Goal: Information Seeking & Learning: Learn about a topic

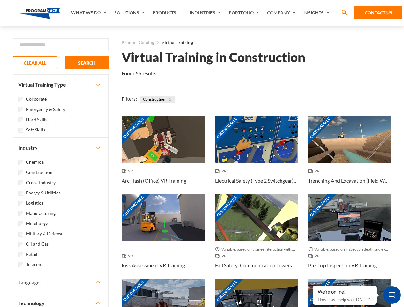
click at [89, 13] on link "What We Do" at bounding box center [89, 13] width 43 height 26
click at [130, 13] on link "Solutions" at bounding box center [130, 13] width 38 height 26
click at [206, 13] on link "Industries" at bounding box center [206, 13] width 39 height 26
click at [283, 13] on link "Company" at bounding box center [282, 13] width 36 height 26
click at [317, 13] on link "Insights" at bounding box center [317, 13] width 34 height 26
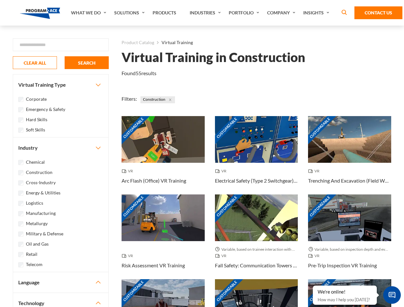
click at [0, 0] on div "Blog White Papers News" at bounding box center [0, 0] width 0 height 0
click at [0, 0] on strong "How Virtual Learning Can Enhance Workforce Productivity: A Guide for L&D Manage…" at bounding box center [0, 0] width 0 height 0
click at [392, 295] on span "Minimize live chat window" at bounding box center [391, 294] width 23 height 23
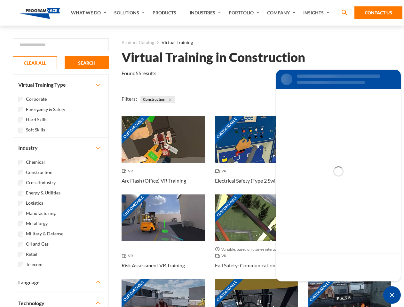
click at [313, 286] on div "Customizable" at bounding box center [349, 302] width 83 height 47
